Goal: Communication & Community: Answer question/provide support

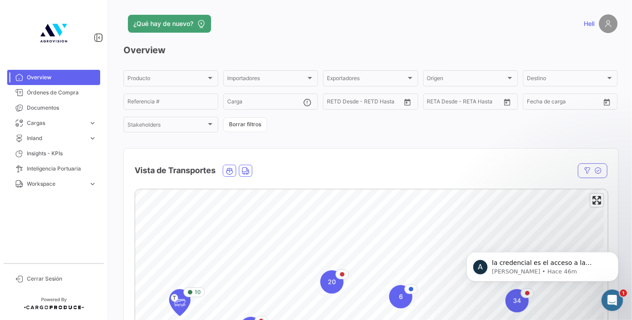
click at [577, 275] on p "[PERSON_NAME] • Hace 46m" at bounding box center [549, 271] width 115 height 8
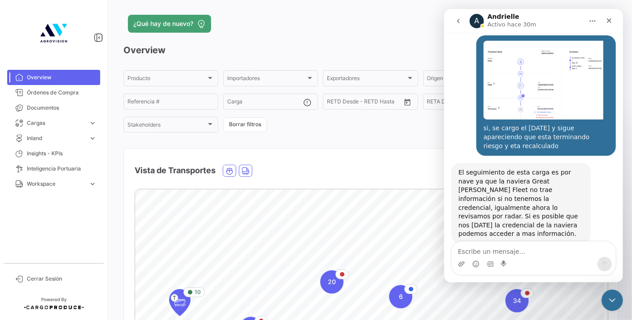
scroll to position [360, 0]
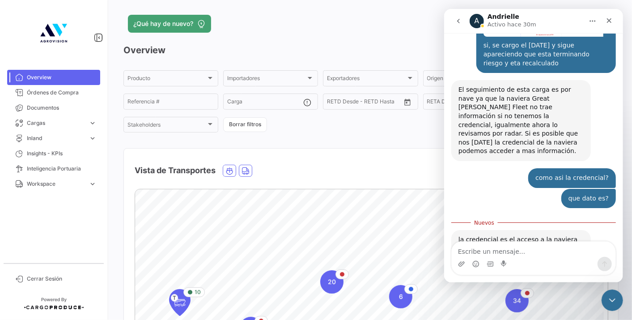
click at [509, 251] on textarea "Escribe un mensaje..." at bounding box center [533, 249] width 164 height 15
click at [505, 259] on div "Intercom Messenger" at bounding box center [504, 264] width 7 height 14
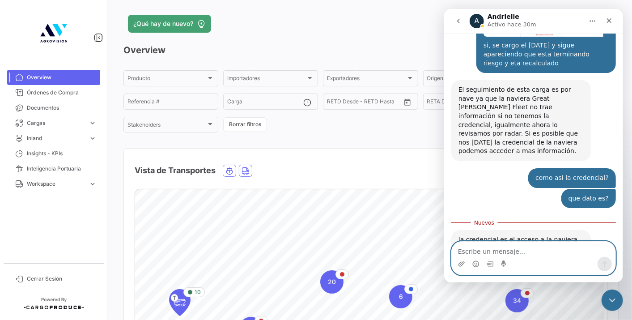
click at [505, 253] on textarea "Escribe un mensaje..." at bounding box center [533, 249] width 164 height 15
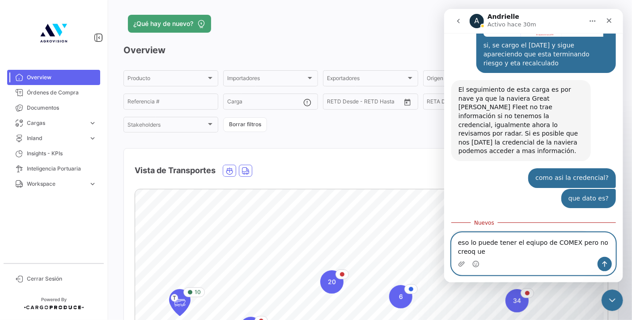
scroll to position [369, 0]
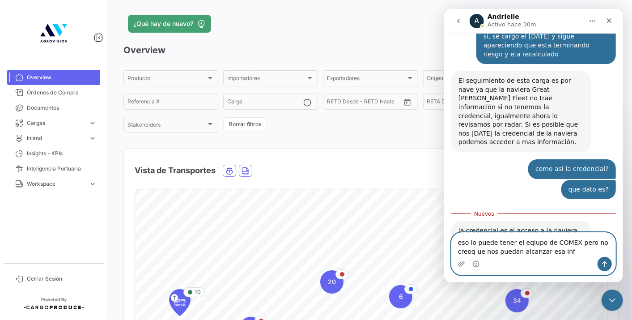
type textarea "eso lo puede tener el eqiupo de COMEX pero no creoq ue nos puedan alcanzar esa …"
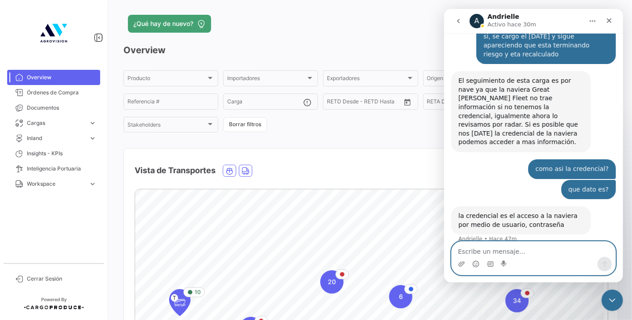
scroll to position [381, 0]
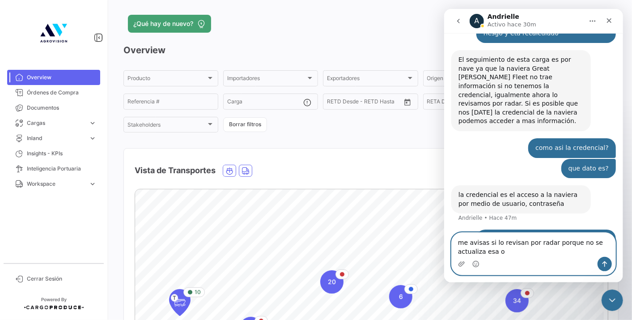
type textarea "me avisas si lo revisan por radar porque no se actualiza esa op"
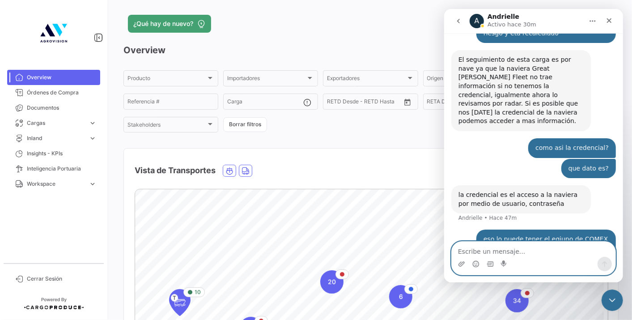
scroll to position [410, 0]
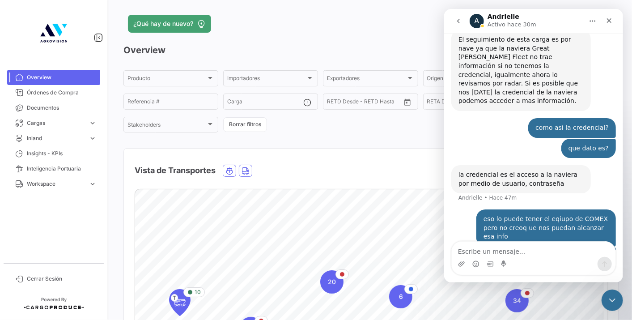
click at [326, 136] on div "Overview Producto Producto Importadores Importadores Exportadores Exportadores …" at bounding box center [370, 253] width 494 height 419
click at [607, 23] on icon "Cerrar" at bounding box center [608, 20] width 7 height 7
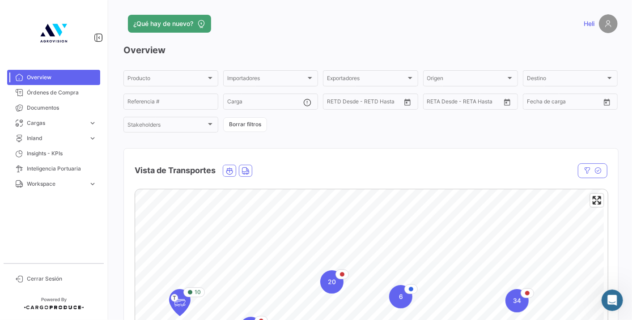
scroll to position [149, 0]
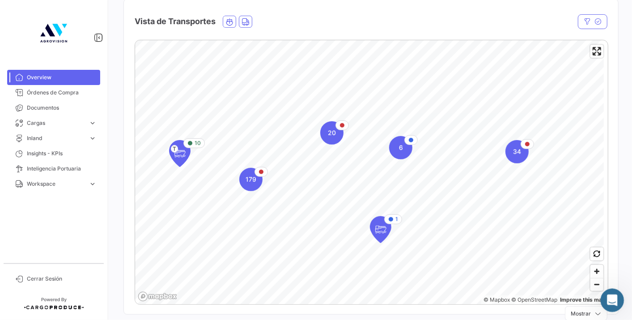
click at [607, 300] on icon "Abrir Intercom Messenger" at bounding box center [611, 299] width 15 height 15
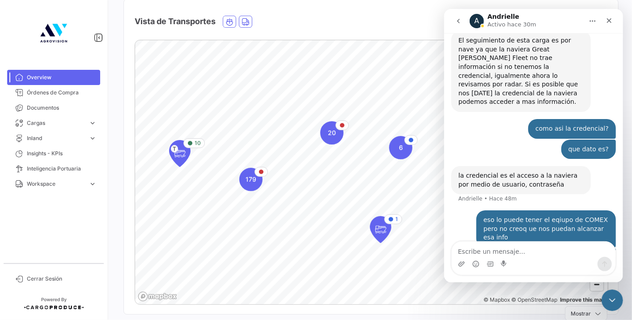
scroll to position [261, 0]
